Goal: Feedback & Contribution: Submit feedback/report problem

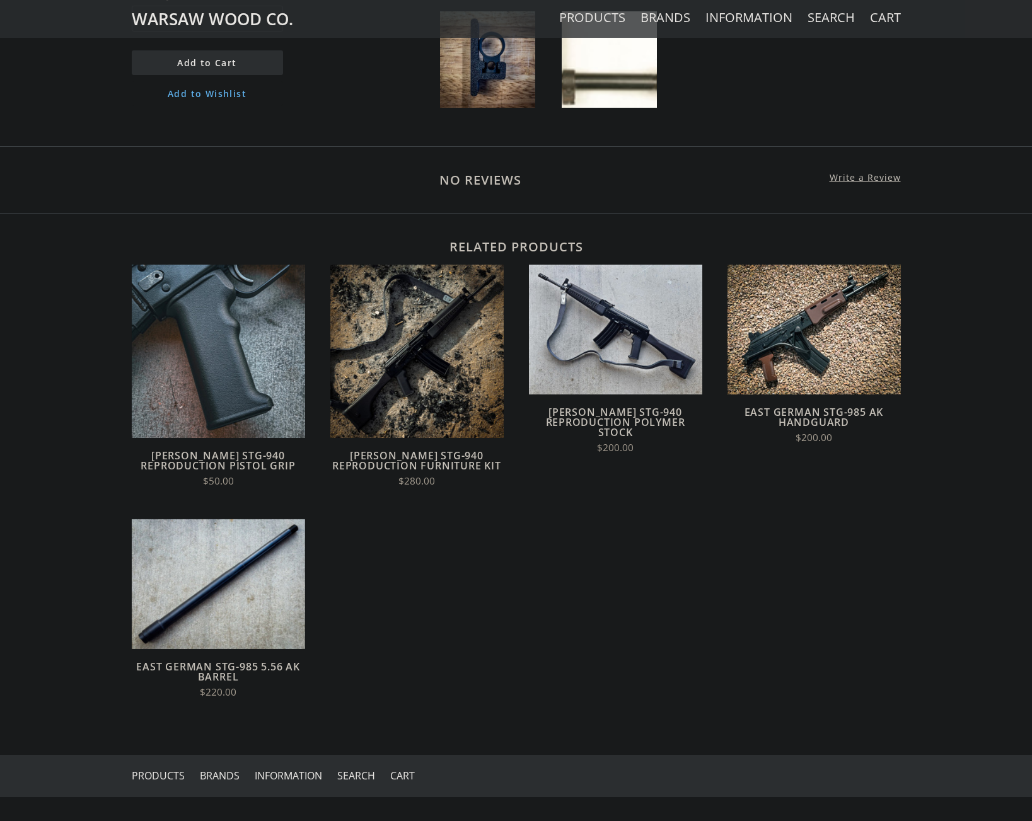
scroll to position [1087, 0]
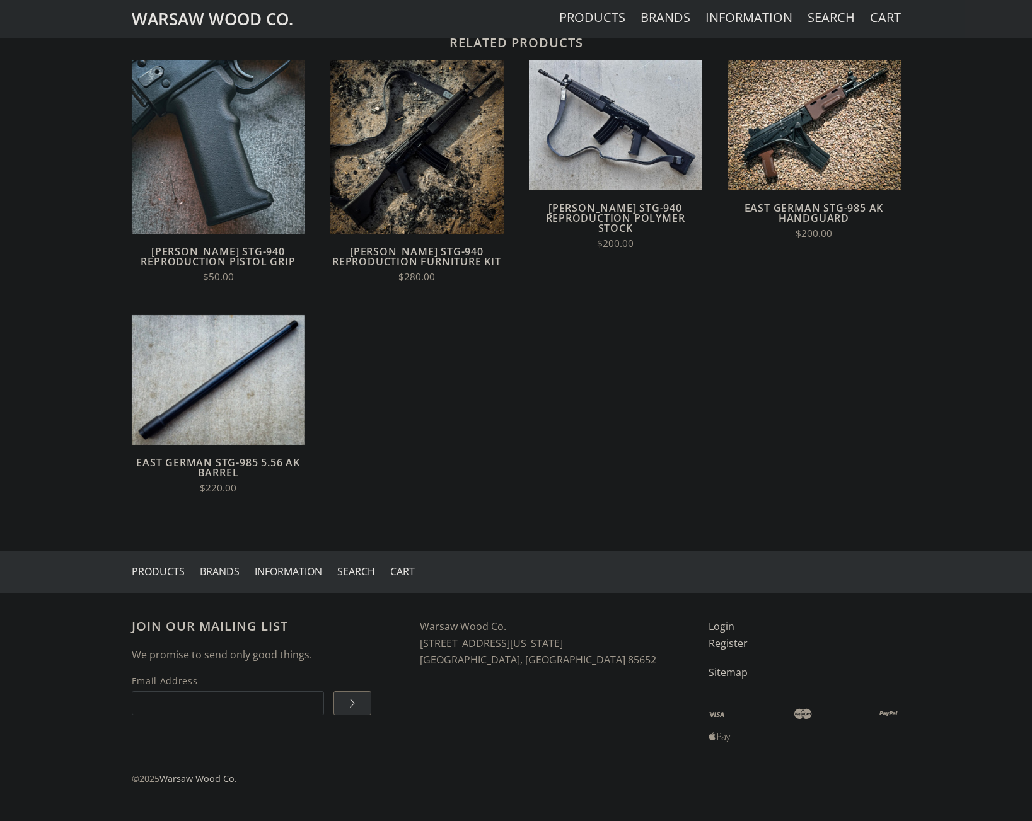
click at [282, 709] on input "Email Address" at bounding box center [228, 704] width 192 height 24
type input "csbrit007@gmail.com"
click at [364, 699] on input "" at bounding box center [352, 704] width 38 height 24
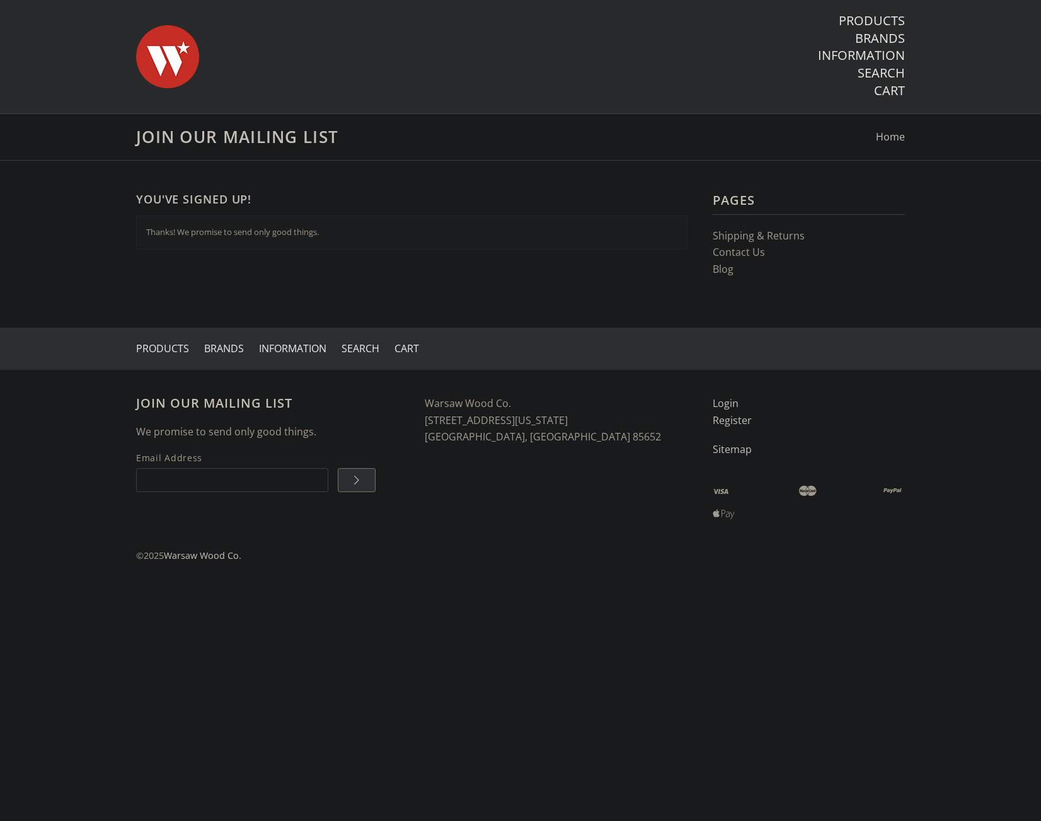
click at [163, 51] on img at bounding box center [167, 57] width 63 height 88
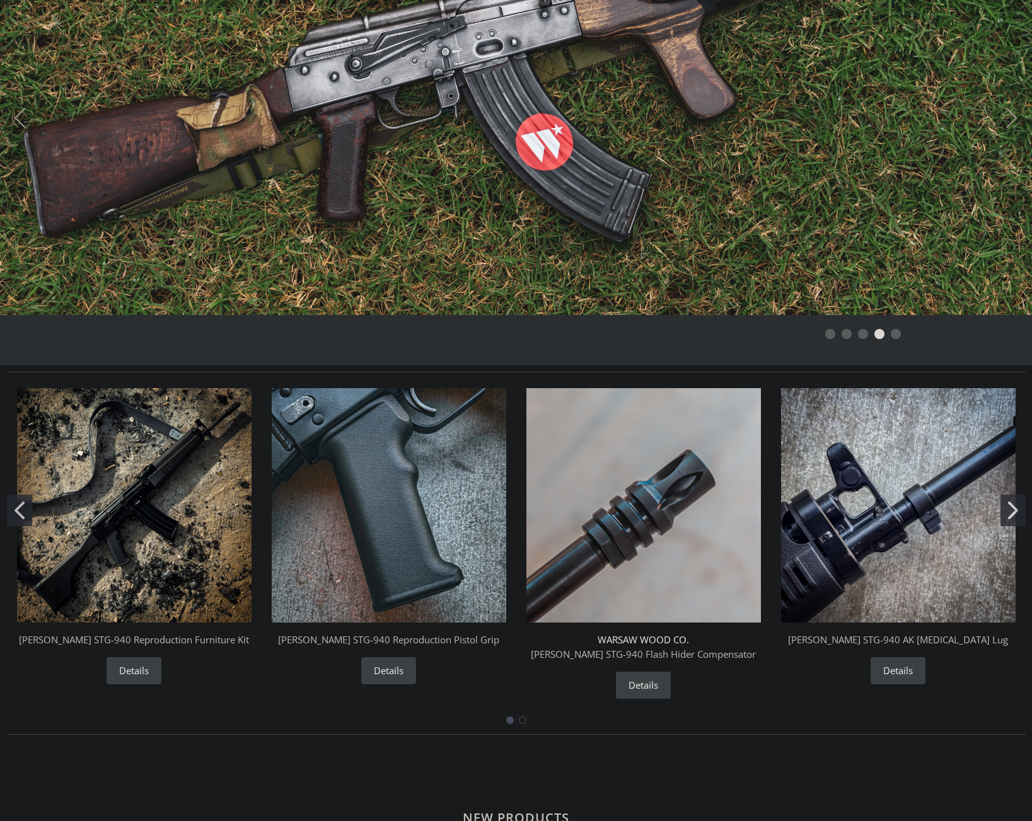
scroll to position [126, 0]
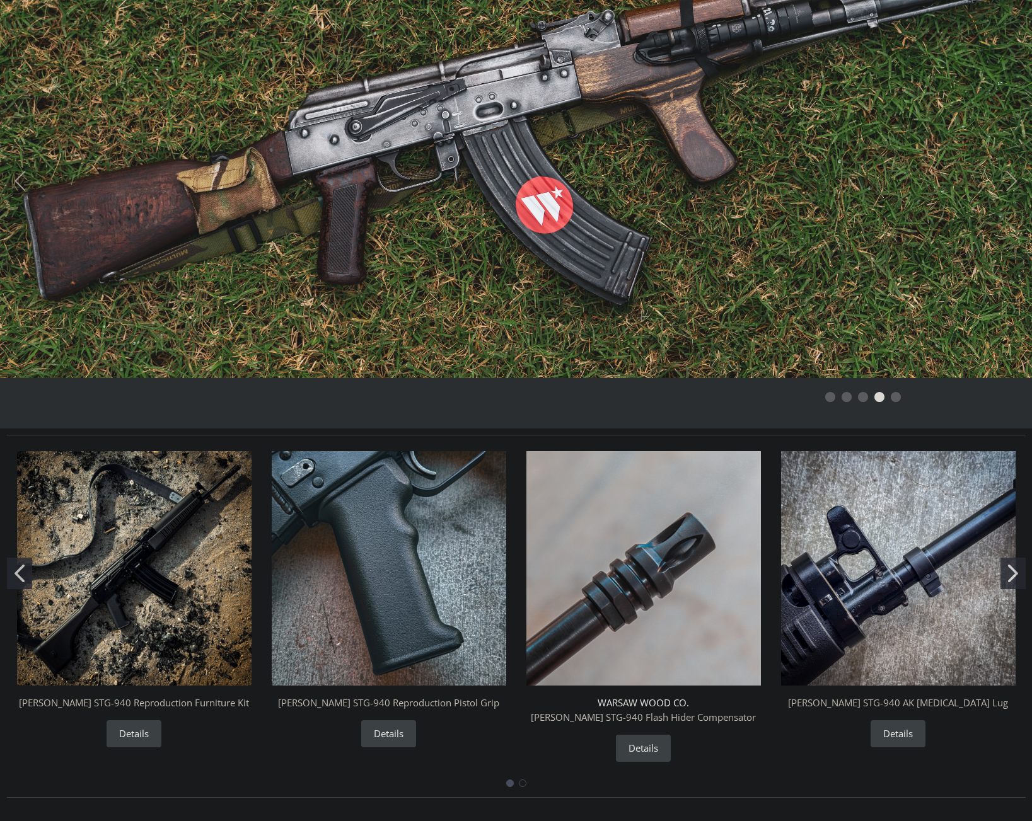
click at [864, 397] on li "Page dot 3" at bounding box center [863, 397] width 10 height 10
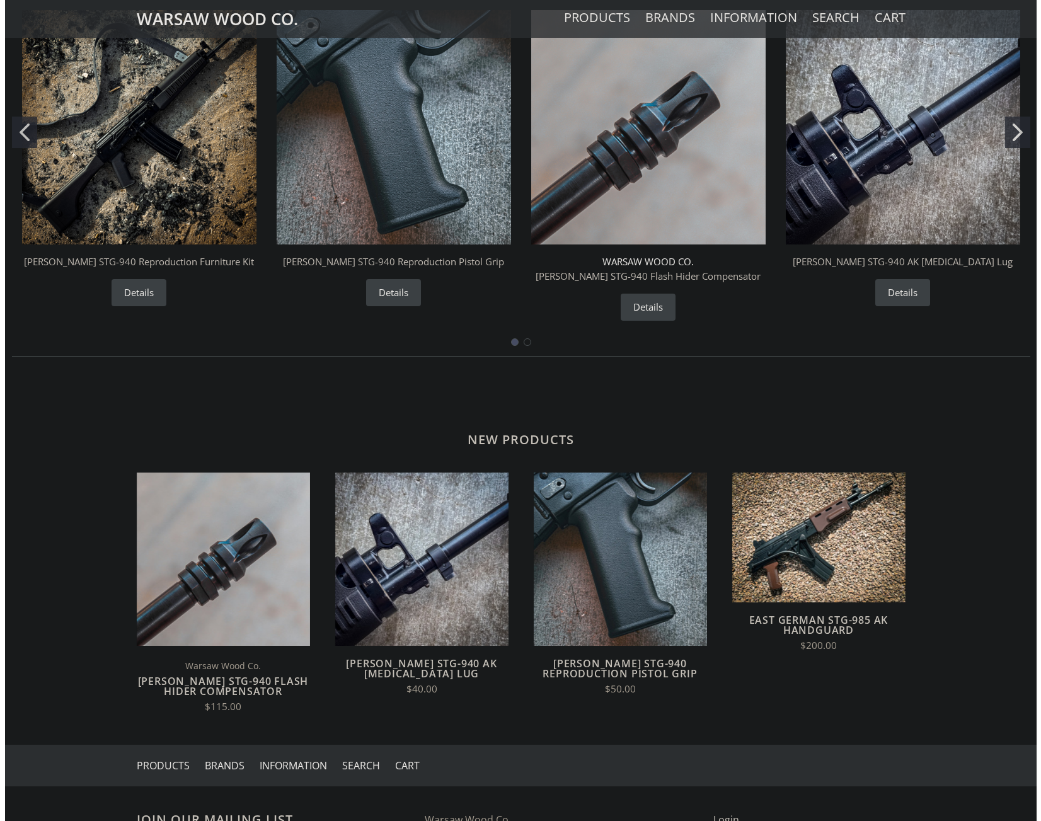
scroll to position [761, 0]
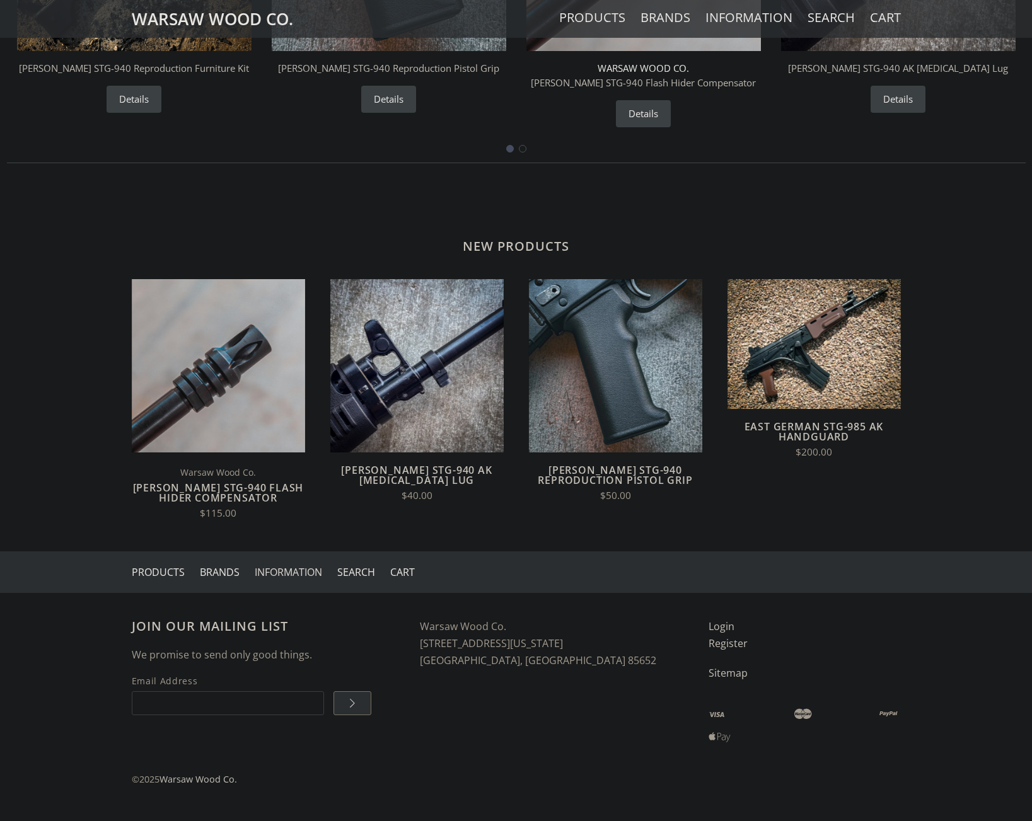
click at [305, 574] on link "Information" at bounding box center [288, 572] width 67 height 14
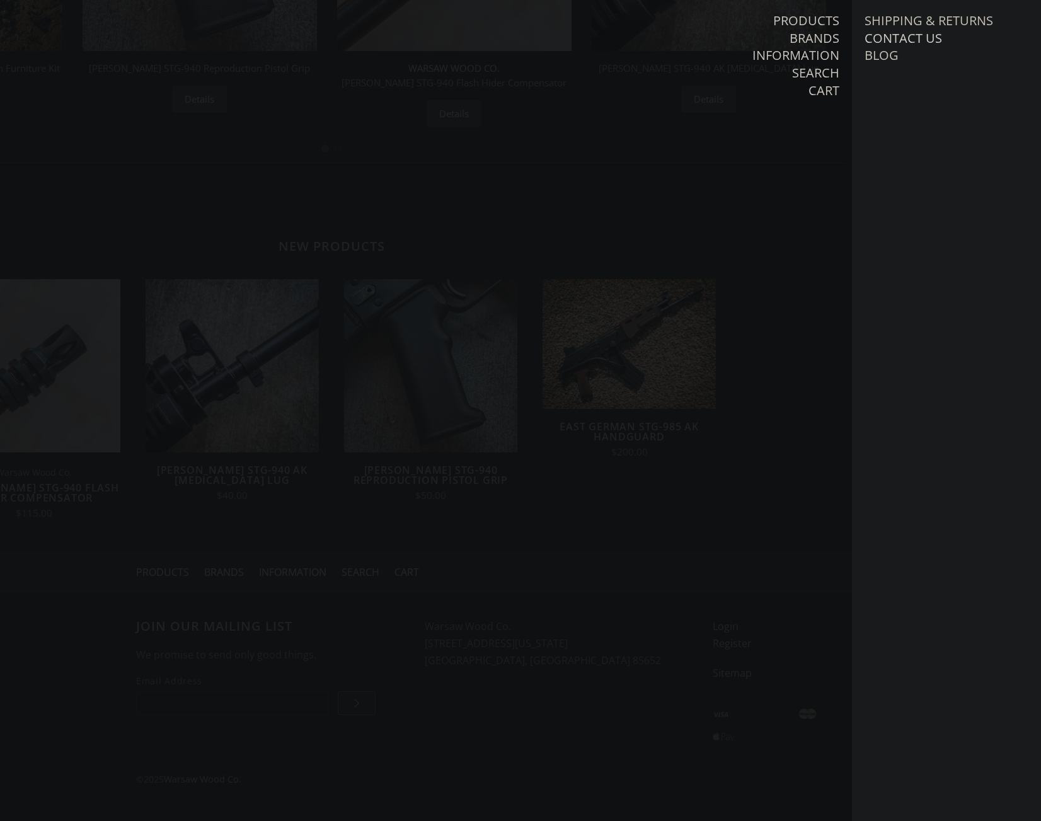
click at [912, 37] on link "Contact Us" at bounding box center [904, 38] width 78 height 16
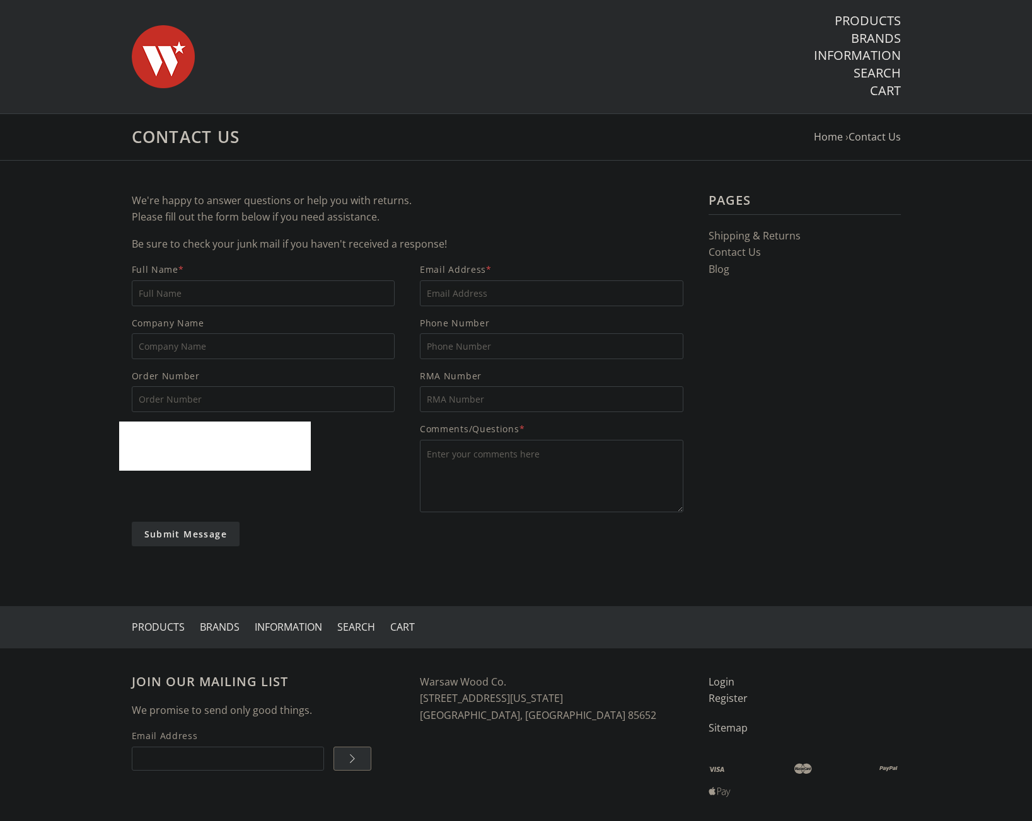
click at [588, 468] on textarea "Comments/Questions *" at bounding box center [552, 476] width 264 height 72
